Goal: Check status: Check status

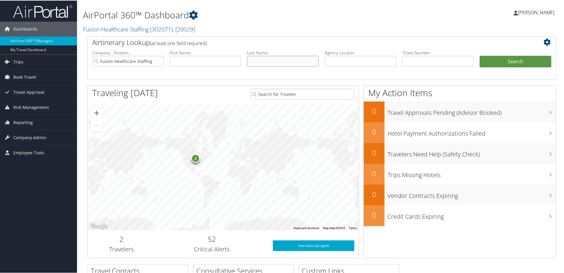
click at [263, 62] on input "text" at bounding box center [283, 60] width 72 height 11
type input "[PERSON_NAME]"
click at [480, 55] on button "Search" at bounding box center [516, 61] width 72 height 12
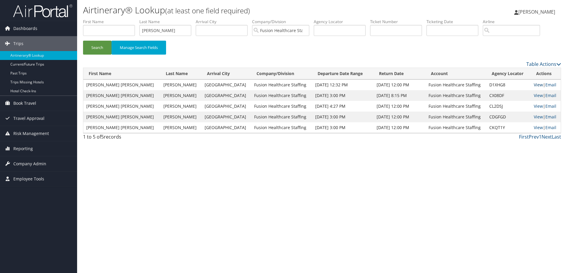
click at [534, 85] on link "View" at bounding box center [538, 85] width 9 height 6
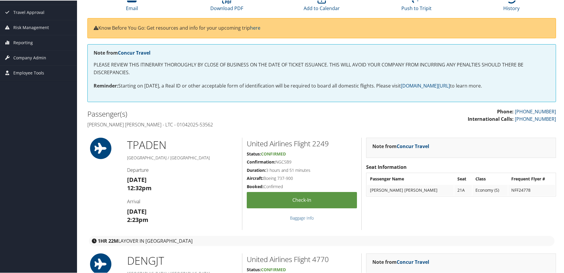
scroll to position [59, 0]
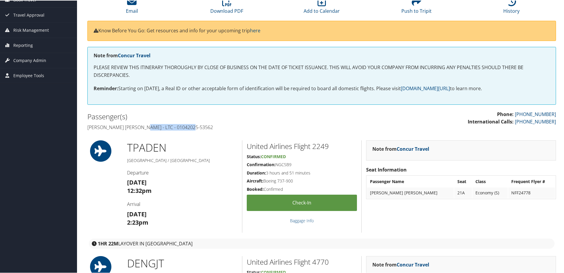
drag, startPoint x: 195, startPoint y: 126, endPoint x: 146, endPoint y: 130, distance: 49.1
click at [146, 130] on div "Passenger(s) Marc robert Stauffer - LTC - 01042025-53562" at bounding box center [202, 121] width 239 height 22
copy h4 "LTC - 01042025-53562"
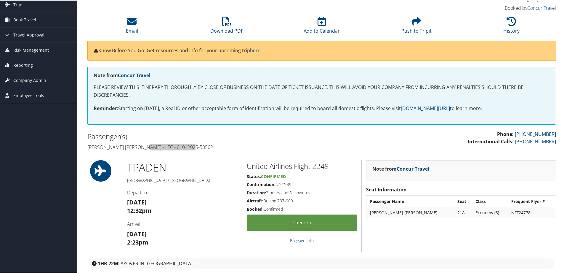
scroll to position [30, 0]
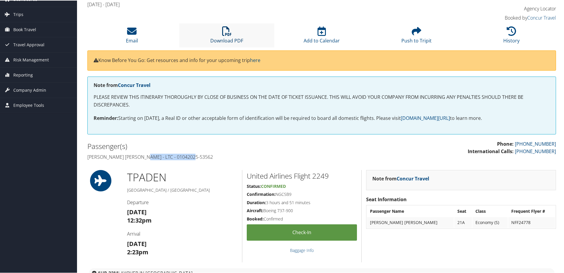
click at [231, 40] on link "Download PDF" at bounding box center [226, 36] width 33 height 14
